Goal: Information Seeking & Learning: Learn about a topic

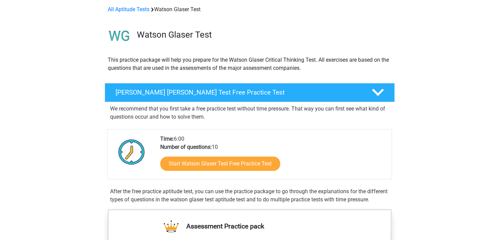
scroll to position [68, 0]
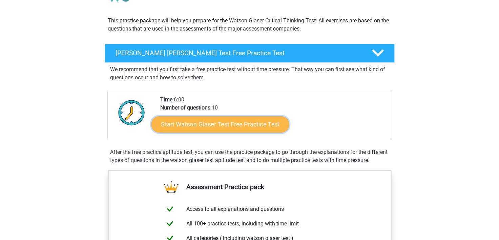
click at [238, 122] on link "Start Watson Glaser Test Free Practice Test" at bounding box center [220, 124] width 138 height 16
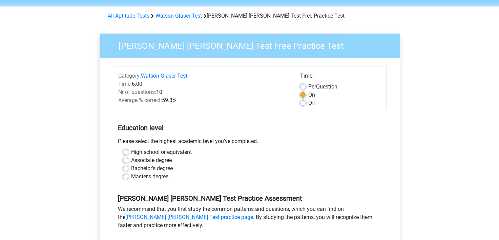
scroll to position [34, 0]
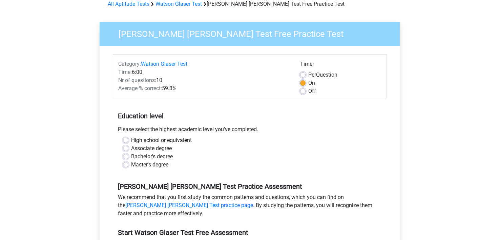
click at [131, 146] on label "Associate degree" at bounding box center [151, 148] width 41 height 8
click at [125, 146] on input "Associate degree" at bounding box center [125, 147] width 5 height 7
radio input "true"
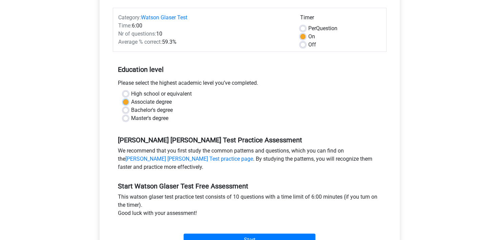
scroll to position [136, 0]
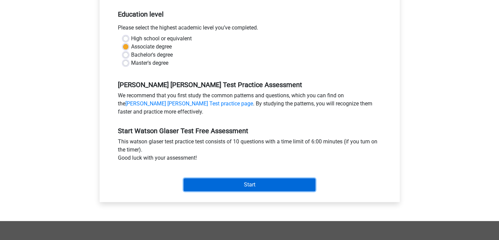
click at [266, 184] on input "Start" at bounding box center [250, 184] width 132 height 13
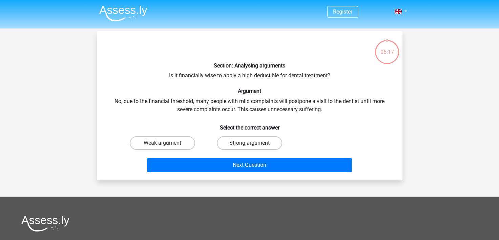
click at [245, 142] on label "Strong argument" at bounding box center [249, 143] width 65 height 14
click at [250, 143] on input "Strong argument" at bounding box center [252, 145] width 4 height 4
radio input "true"
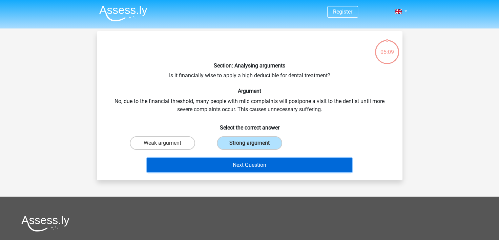
click at [235, 167] on button "Next Question" at bounding box center [249, 165] width 205 height 14
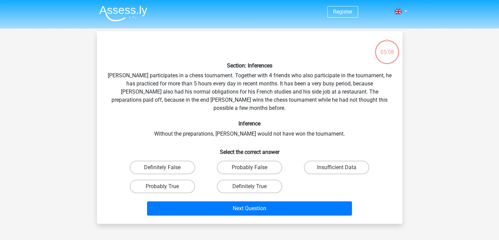
scroll to position [31, 0]
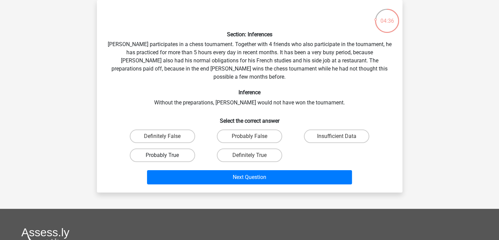
click at [173, 149] on label "Probably True" at bounding box center [162, 156] width 65 height 14
click at [167, 155] on input "Probably True" at bounding box center [164, 157] width 4 height 4
radio input "true"
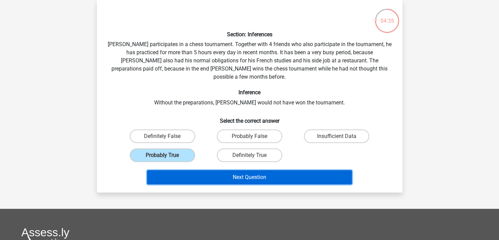
click at [259, 170] on button "Next Question" at bounding box center [249, 177] width 205 height 14
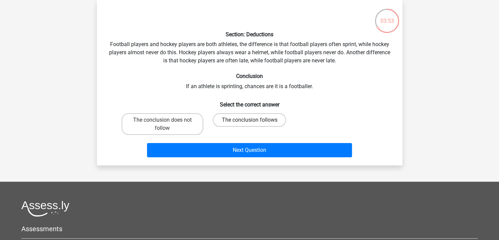
click at [274, 120] on label "The conclusion follows" at bounding box center [249, 120] width 73 height 14
click at [254, 120] on input "The conclusion follows" at bounding box center [252, 122] width 4 height 4
radio input "true"
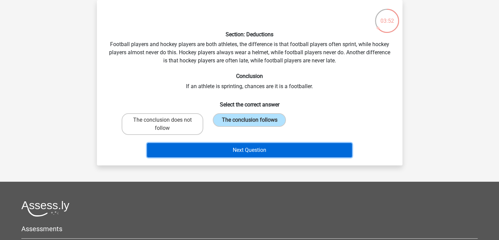
click at [278, 148] on button "Next Question" at bounding box center [249, 150] width 205 height 14
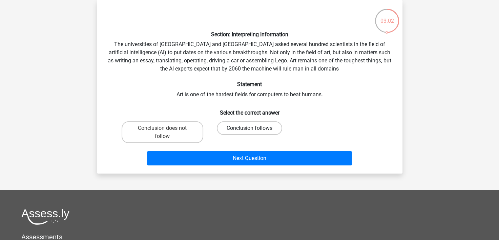
click at [269, 129] on label "Conclusion follows" at bounding box center [249, 128] width 65 height 14
click at [254, 129] on input "Conclusion follows" at bounding box center [252, 130] width 4 height 4
radio input "true"
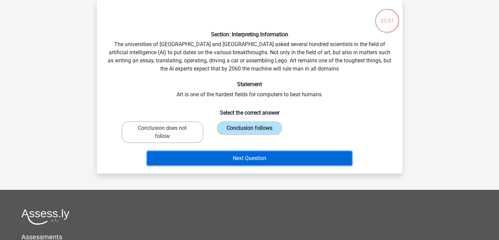
click at [279, 159] on button "Next Question" at bounding box center [249, 158] width 205 height 14
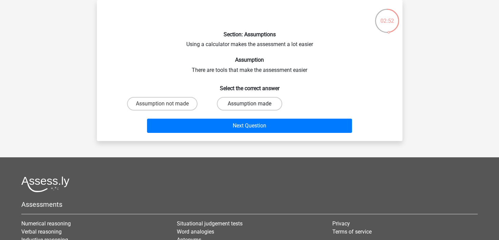
click at [264, 105] on label "Assumption made" at bounding box center [249, 104] width 65 height 14
click at [254, 105] on input "Assumption made" at bounding box center [252, 106] width 4 height 4
radio input "true"
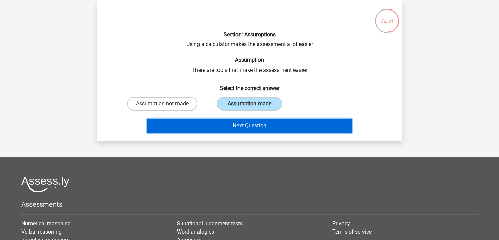
click at [267, 127] on button "Next Question" at bounding box center [249, 126] width 205 height 14
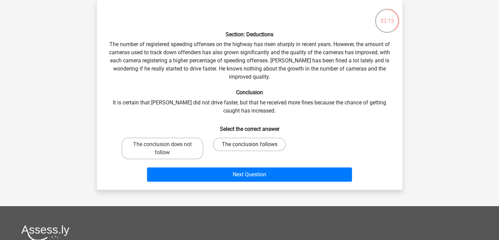
click at [249, 149] on label "The conclusion follows" at bounding box center [249, 145] width 73 height 14
click at [250, 149] on input "The conclusion follows" at bounding box center [252, 146] width 4 height 4
radio input "true"
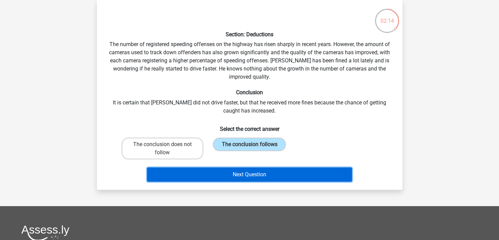
click at [278, 177] on button "Next Question" at bounding box center [249, 175] width 205 height 14
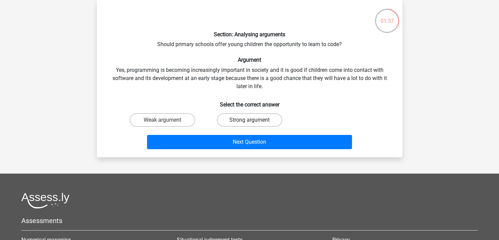
click at [248, 121] on label "Strong argument" at bounding box center [249, 120] width 65 height 14
click at [250, 121] on input "Strong argument" at bounding box center [252, 122] width 4 height 4
radio input "true"
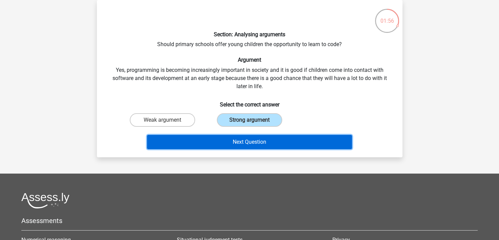
click at [256, 143] on button "Next Question" at bounding box center [249, 142] width 205 height 14
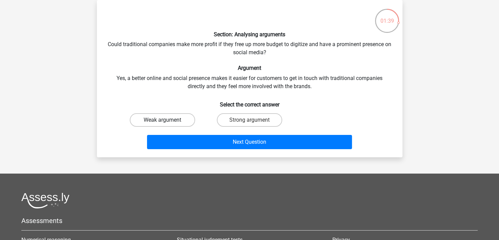
click at [177, 121] on label "Weak argument" at bounding box center [162, 120] width 65 height 14
click at [167, 121] on input "Weak argument" at bounding box center [164, 122] width 4 height 4
radio input "true"
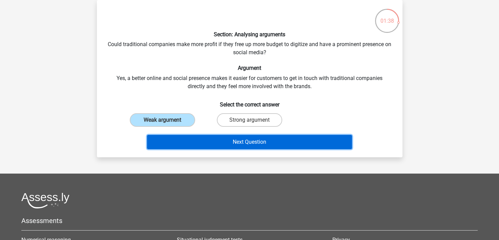
click at [243, 142] on button "Next Question" at bounding box center [249, 142] width 205 height 14
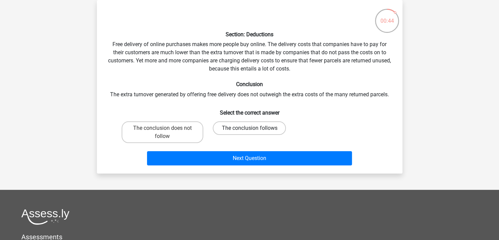
click at [273, 129] on label "The conclusion follows" at bounding box center [249, 128] width 73 height 14
click at [254, 129] on input "The conclusion follows" at bounding box center [252, 130] width 4 height 4
radio input "true"
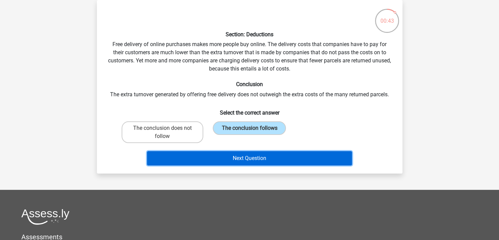
click at [286, 158] on button "Next Question" at bounding box center [249, 158] width 205 height 14
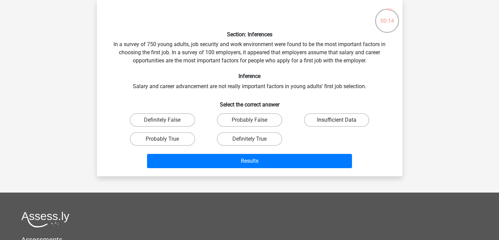
click at [323, 119] on label "Insufficient Data" at bounding box center [336, 120] width 65 height 14
click at [337, 120] on input "Insufficient Data" at bounding box center [339, 122] width 4 height 4
radio input "true"
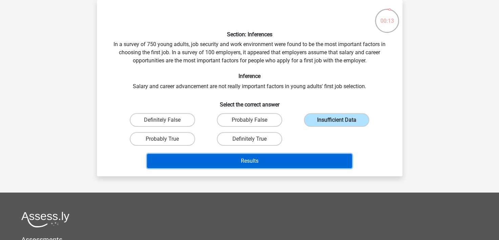
click at [308, 158] on button "Results" at bounding box center [249, 161] width 205 height 14
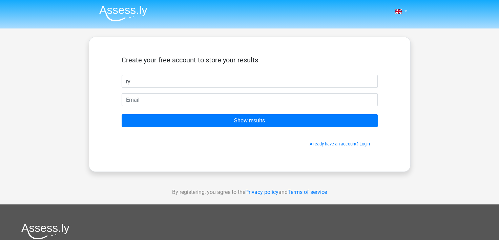
type input "r"
type input "[PERSON_NAME]"
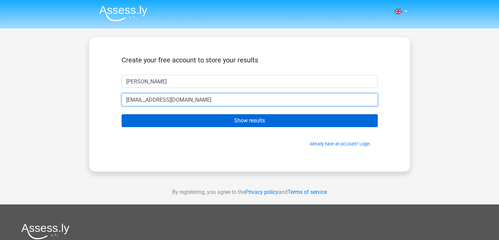
type input "[EMAIL_ADDRESS][DOMAIN_NAME]"
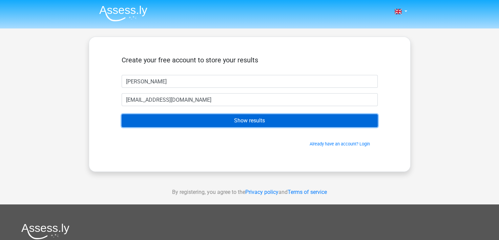
click at [274, 123] on input "Show results" at bounding box center [250, 120] width 256 height 13
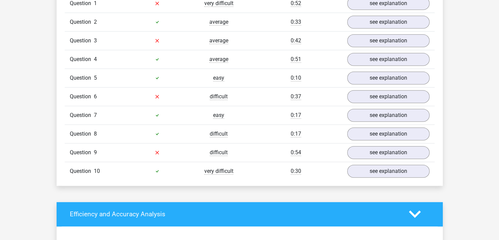
scroll to position [543, 0]
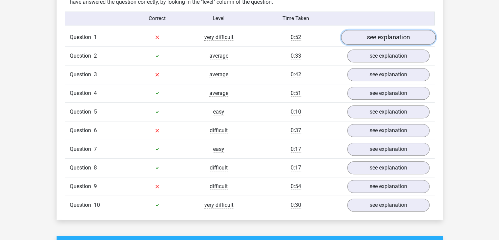
click at [365, 38] on link "see explanation" at bounding box center [388, 37] width 95 height 15
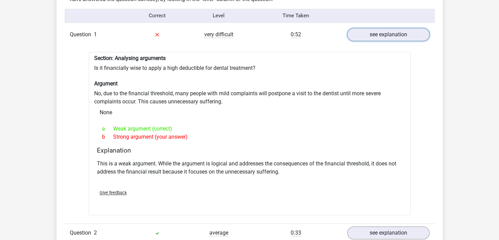
scroll to position [678, 0]
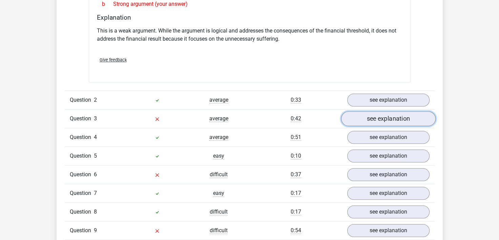
click at [376, 118] on link "see explanation" at bounding box center [388, 118] width 95 height 15
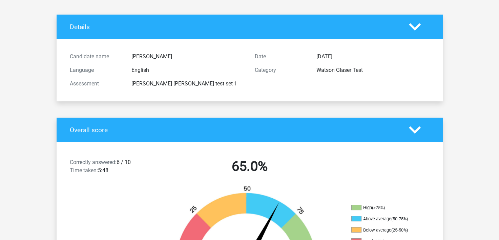
scroll to position [0, 0]
